Goal: Find specific page/section: Find specific page/section

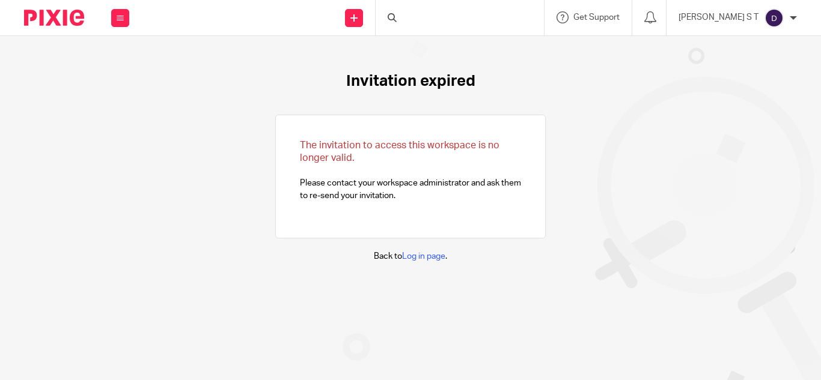
click at [444, 17] on div at bounding box center [460, 17] width 168 height 35
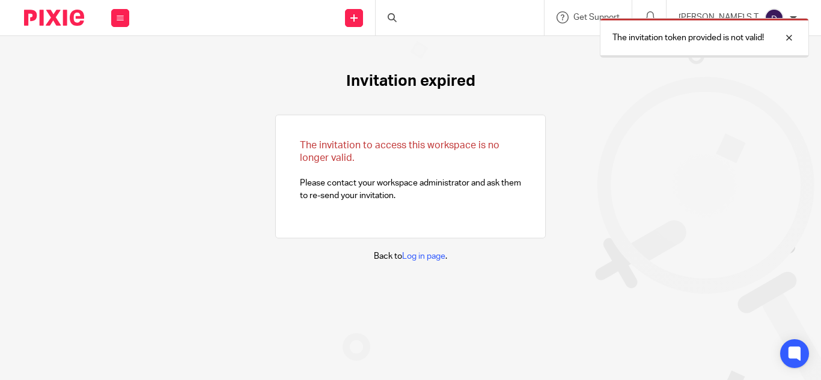
click at [447, 17] on div "The invitation token provided is not valid!" at bounding box center [609, 35] width 398 height 46
click at [794, 37] on div at bounding box center [780, 38] width 32 height 14
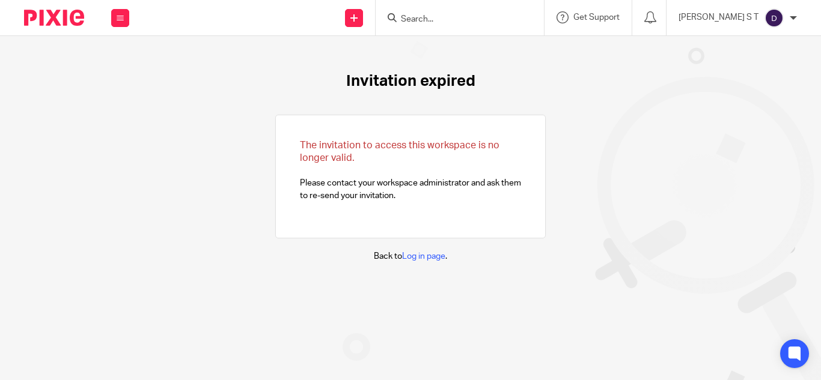
click at [445, 13] on form at bounding box center [464, 17] width 128 height 15
click at [456, 25] on input "Search" at bounding box center [454, 19] width 108 height 11
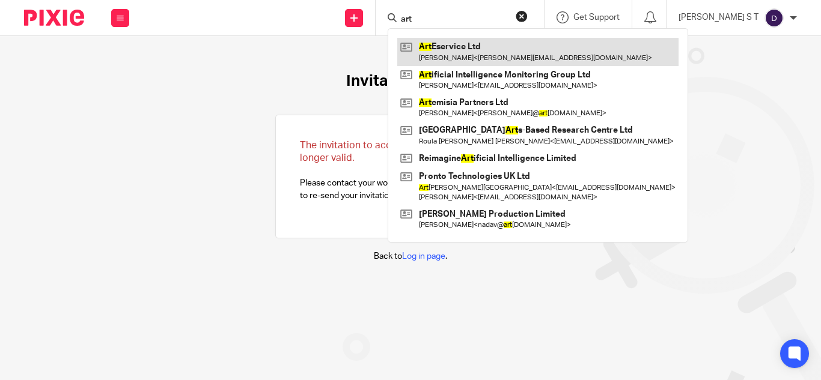
type input "art"
click at [472, 46] on link at bounding box center [537, 52] width 281 height 28
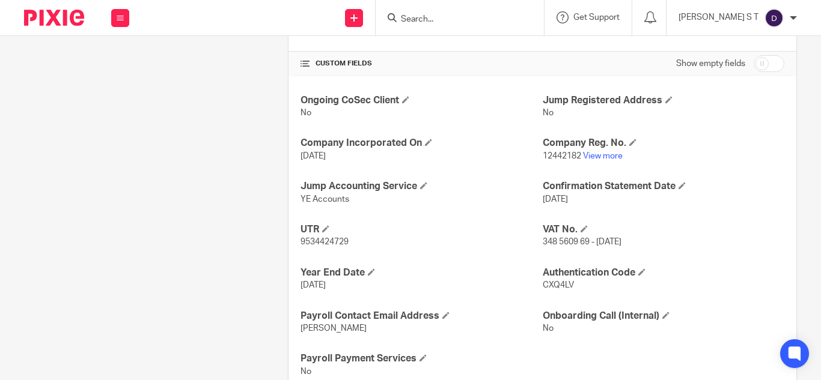
scroll to position [421, 0]
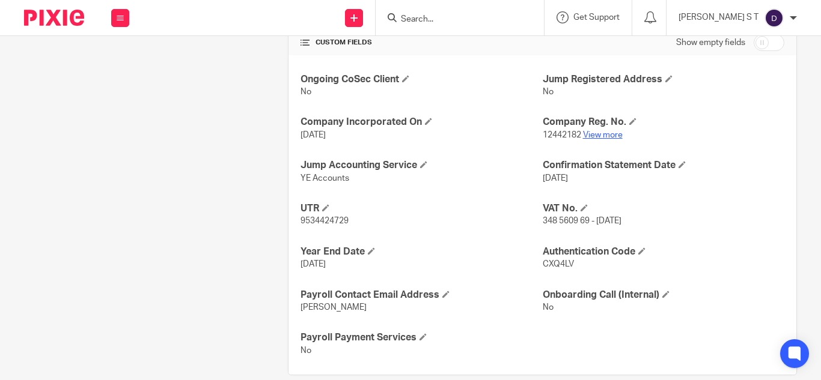
click at [589, 136] on link "View more" at bounding box center [603, 135] width 40 height 8
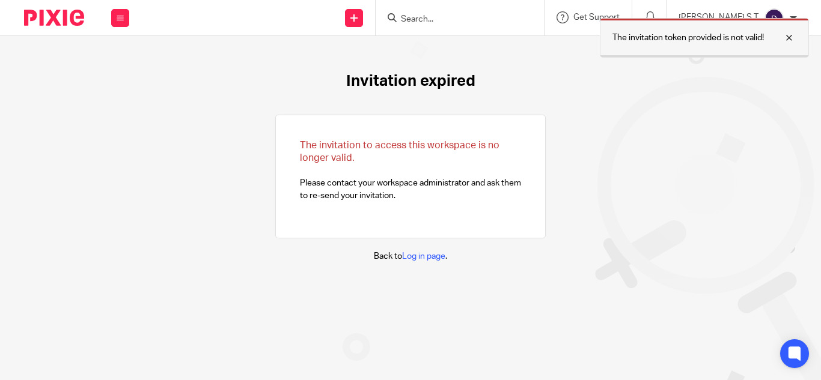
click at [787, 40] on div at bounding box center [780, 38] width 32 height 14
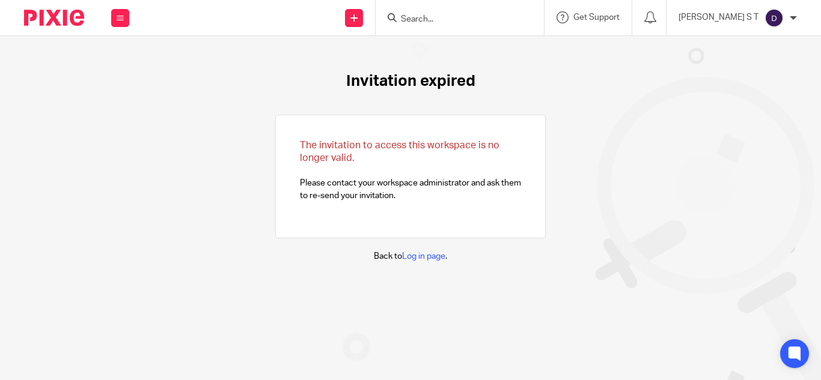
click at [486, 25] on div at bounding box center [460, 17] width 168 height 35
click at [486, 19] on input "Search" at bounding box center [454, 19] width 108 height 11
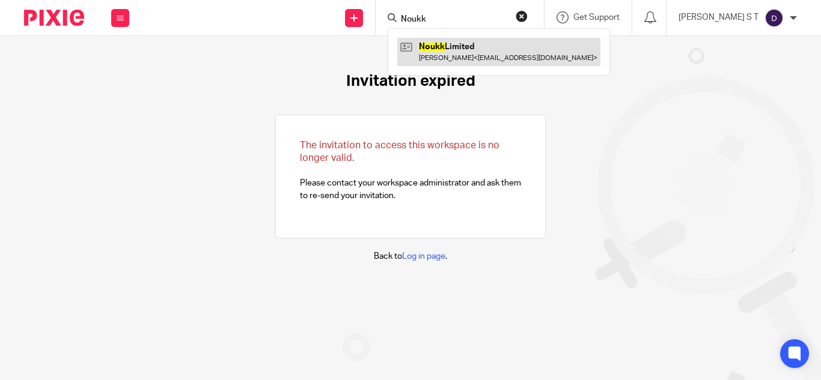
type input "Noukk"
click at [560, 43] on link at bounding box center [498, 52] width 203 height 28
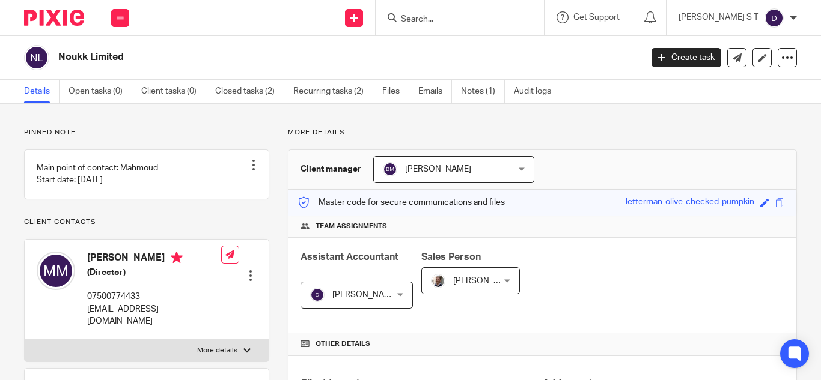
scroll to position [397, 0]
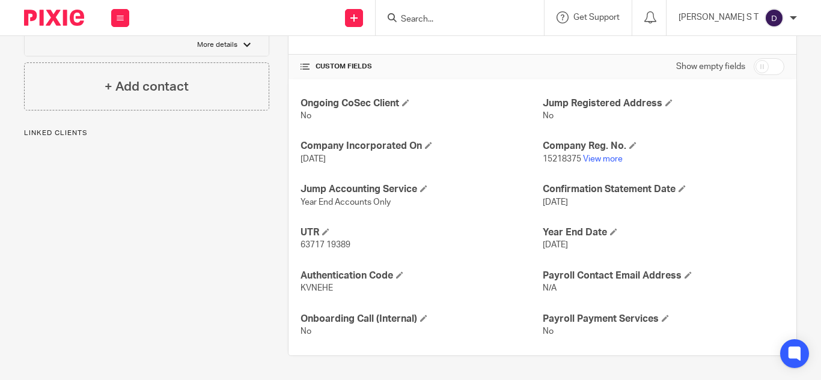
click at [608, 160] on link "View more" at bounding box center [603, 159] width 40 height 8
